Goal: Task Accomplishment & Management: Manage account settings

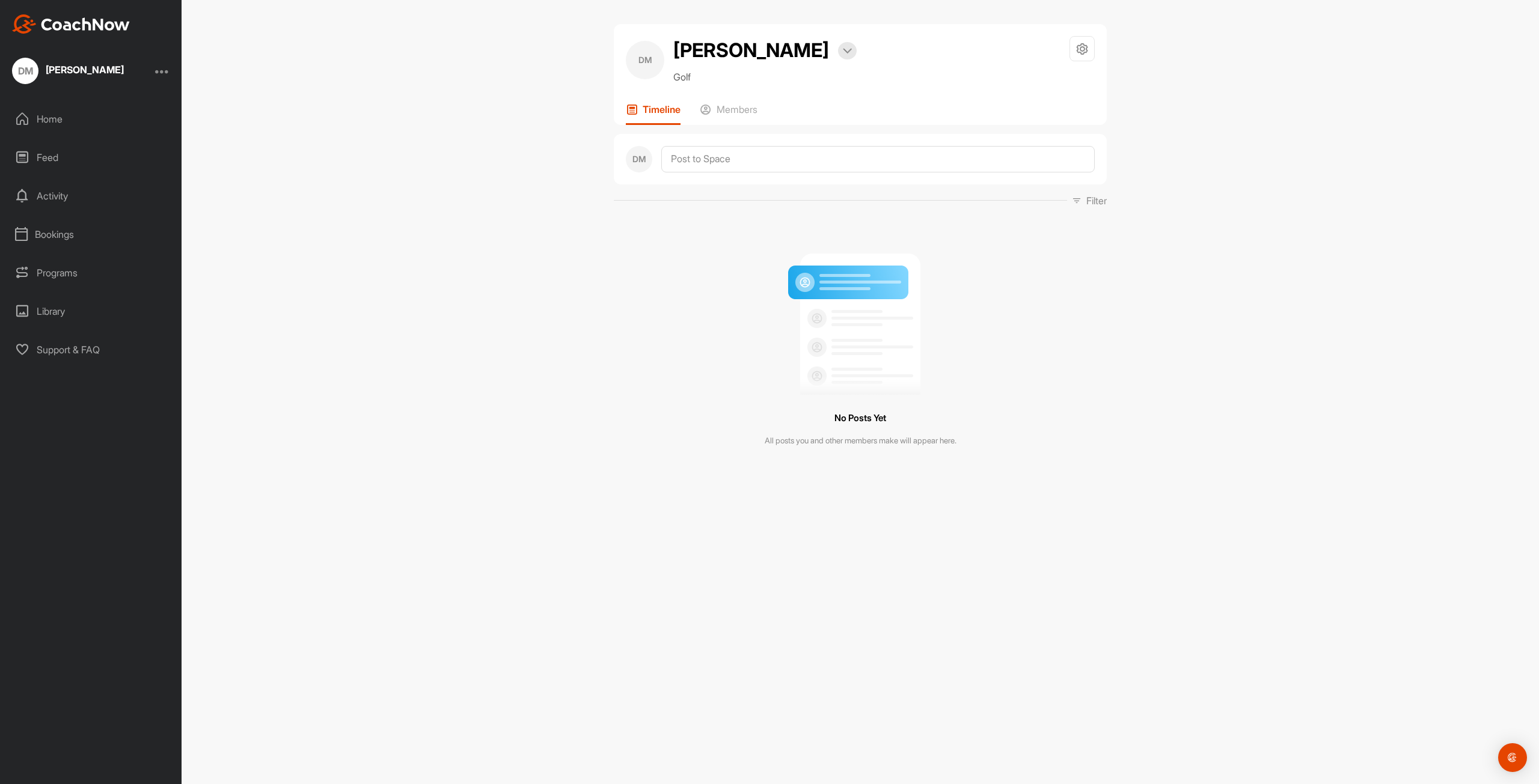
click at [50, 123] on div "Home" at bounding box center [91, 119] width 170 height 30
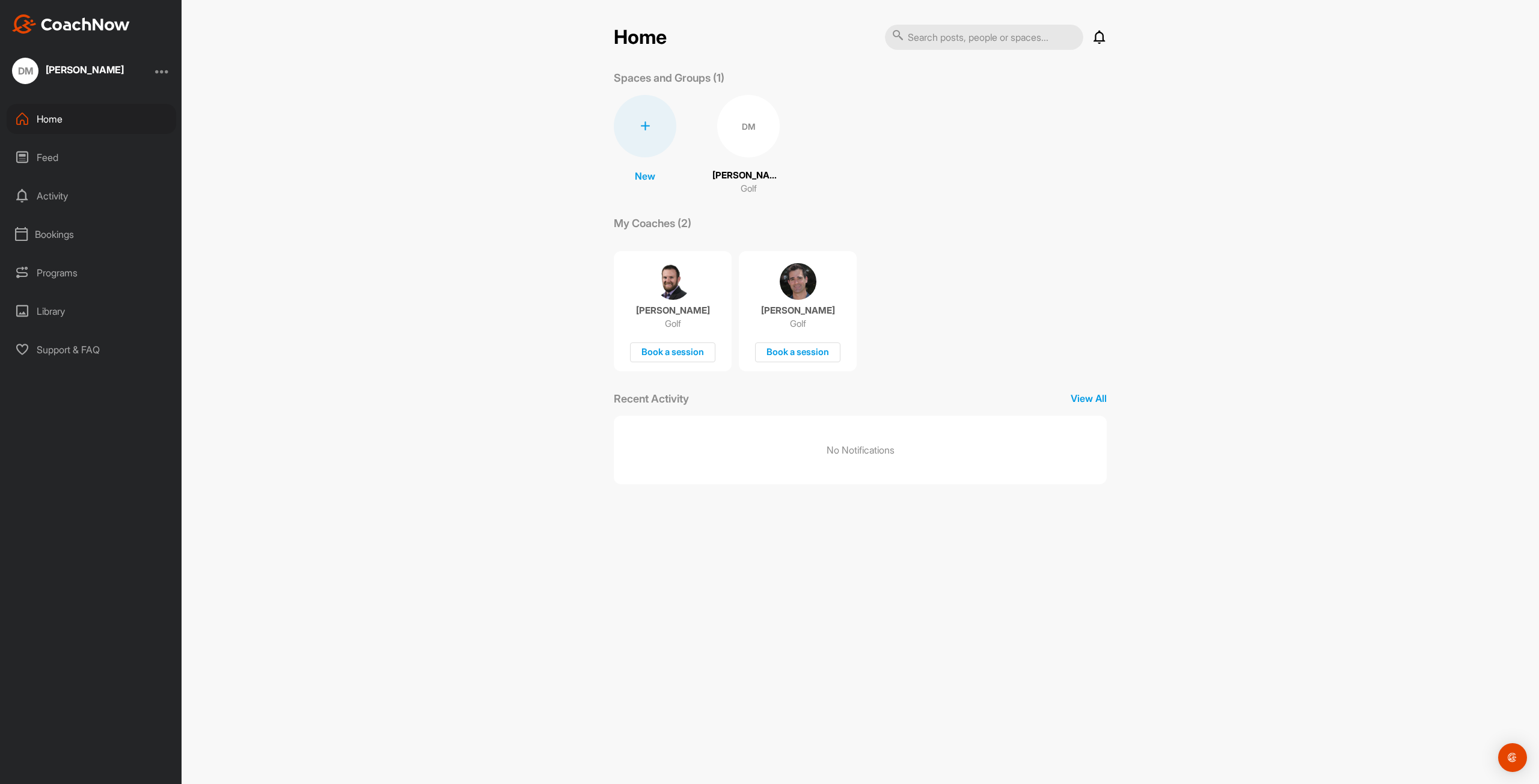
click at [74, 236] on div "Bookings" at bounding box center [91, 234] width 170 height 30
